Goal: Task Accomplishment & Management: Manage account settings

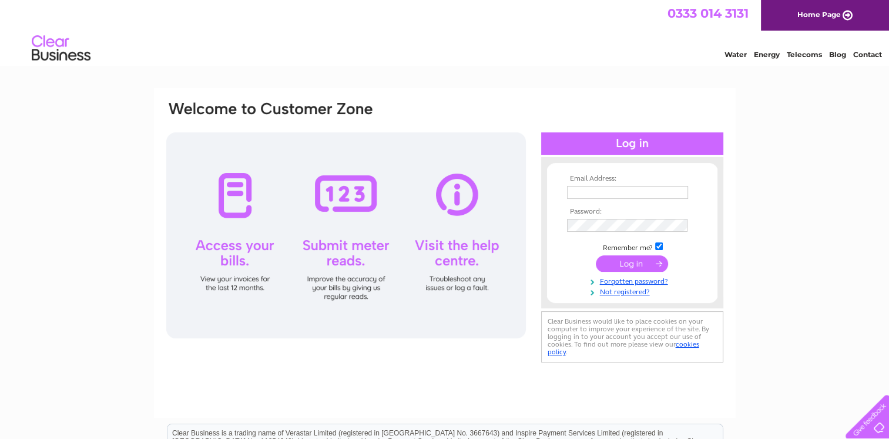
click at [458, 242] on div at bounding box center [346, 235] width 360 height 206
click at [454, 210] on div at bounding box center [346, 235] width 360 height 206
click at [456, 202] on div at bounding box center [346, 235] width 360 height 206
click at [456, 255] on div at bounding box center [346, 235] width 360 height 206
click at [457, 281] on div at bounding box center [346, 235] width 360 height 206
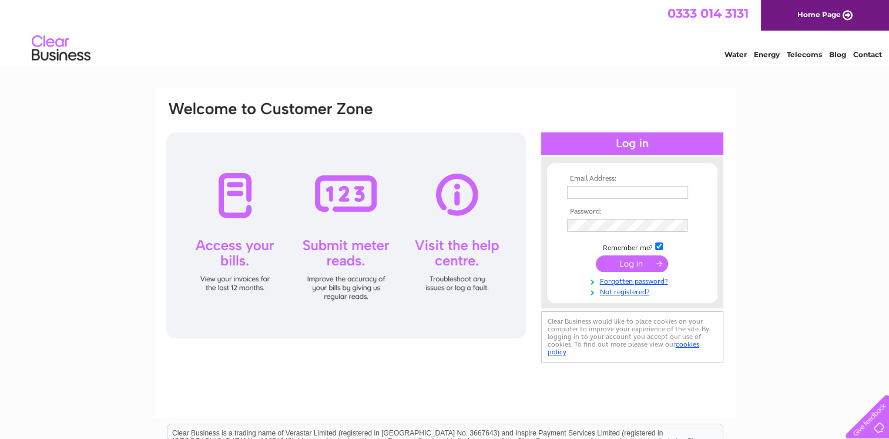
click at [454, 297] on div at bounding box center [346, 235] width 360 height 206
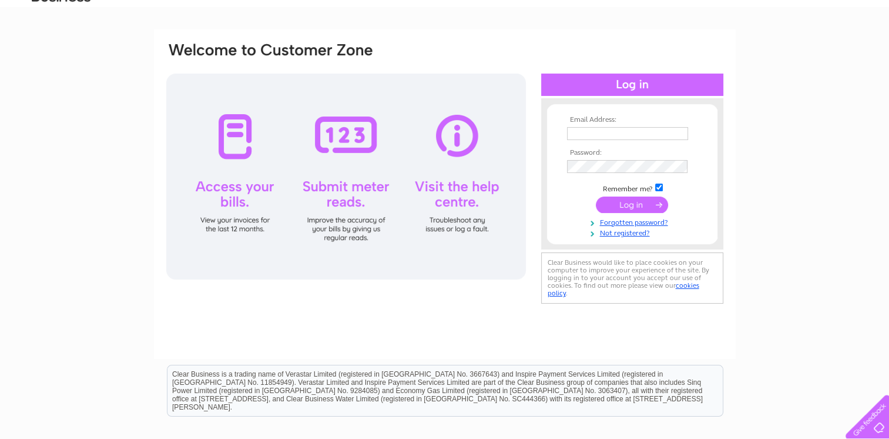
click at [448, 229] on div at bounding box center [346, 176] width 360 height 206
click at [451, 185] on div at bounding box center [346, 176] width 360 height 206
click at [448, 163] on div at bounding box center [346, 176] width 360 height 206
click at [444, 135] on div at bounding box center [346, 176] width 360 height 206
drag, startPoint x: 441, startPoint y: 140, endPoint x: 439, endPoint y: 149, distance: 9.3
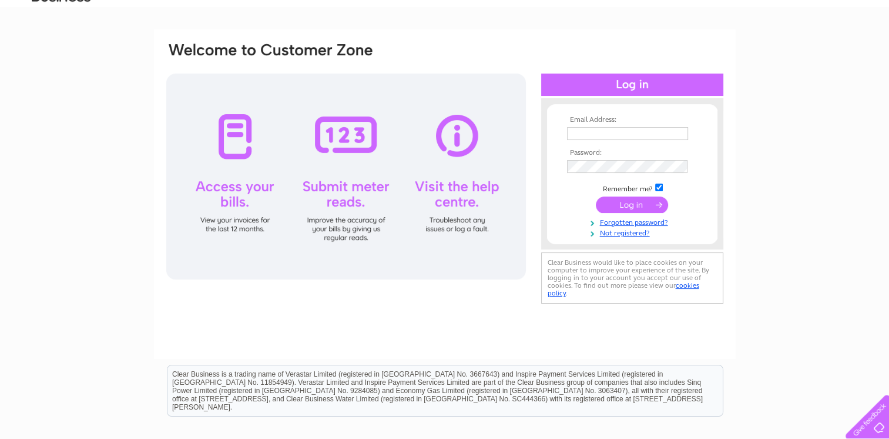
click at [441, 141] on div at bounding box center [346, 176] width 360 height 206
click at [376, 246] on div at bounding box center [346, 176] width 360 height 206
